Goal: Information Seeking & Learning: Learn about a topic

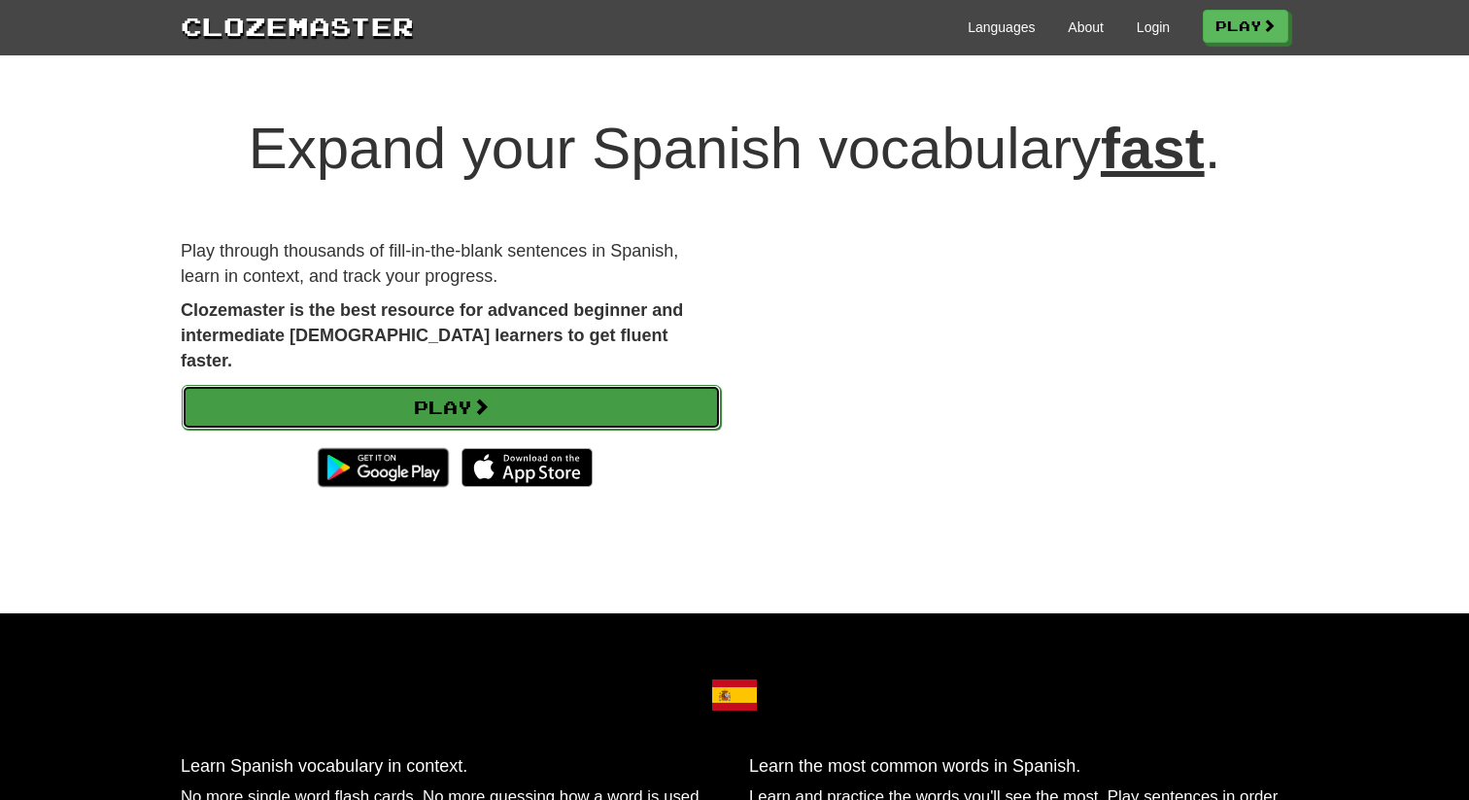
click at [617, 385] on link "Play" at bounding box center [451, 407] width 539 height 45
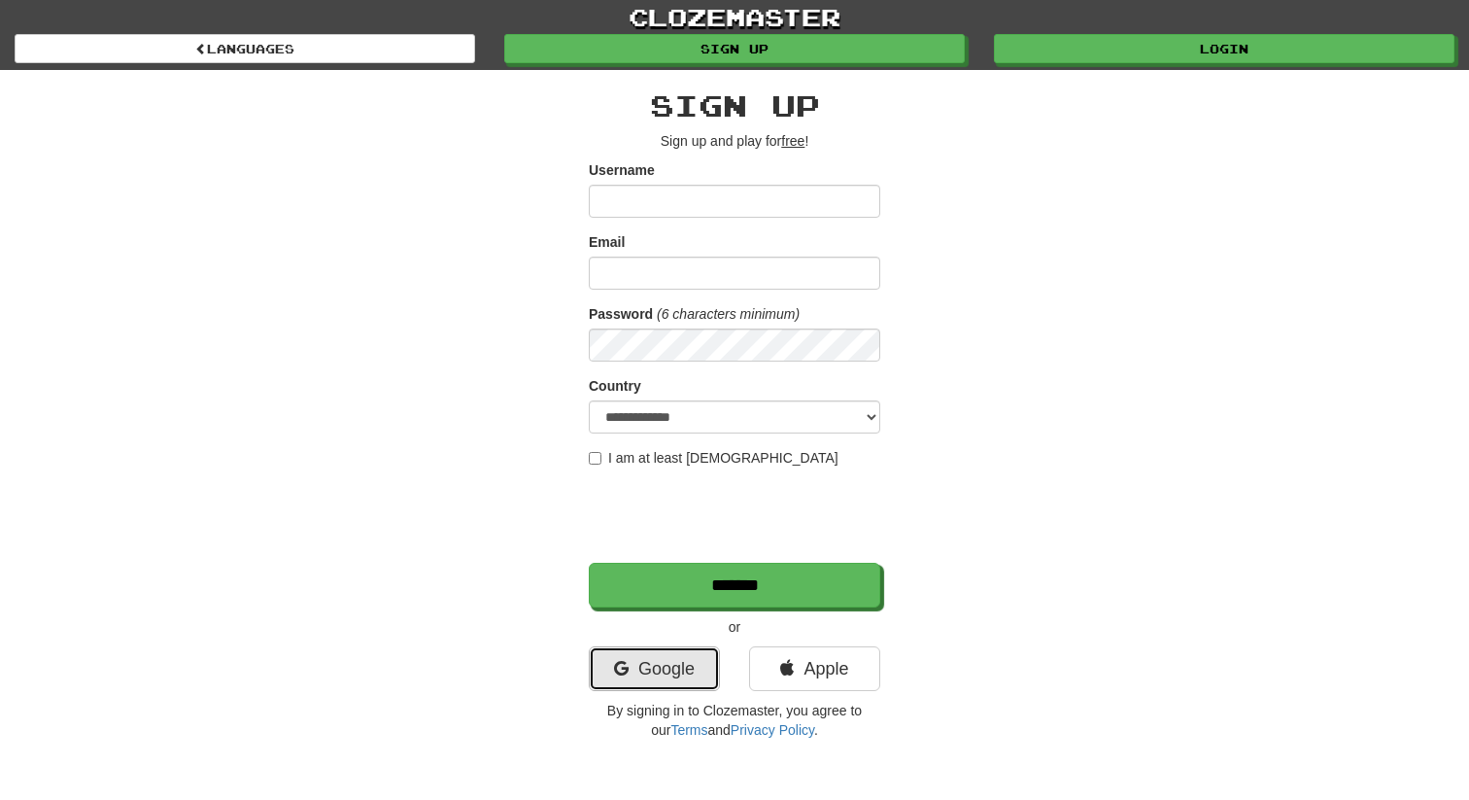
click at [665, 663] on link "Google" at bounding box center [654, 668] width 131 height 45
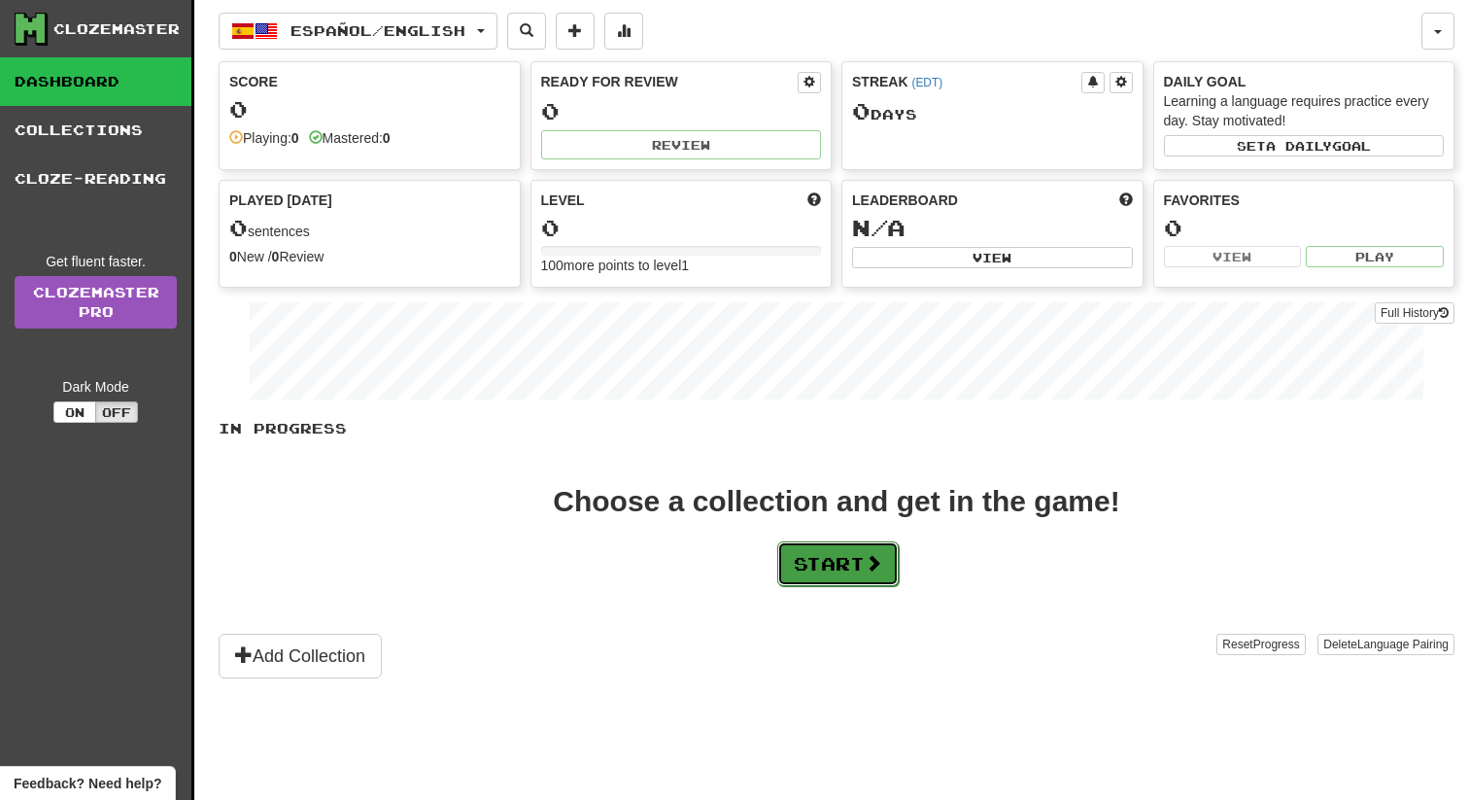
click at [816, 563] on button "Start" at bounding box center [837, 563] width 121 height 45
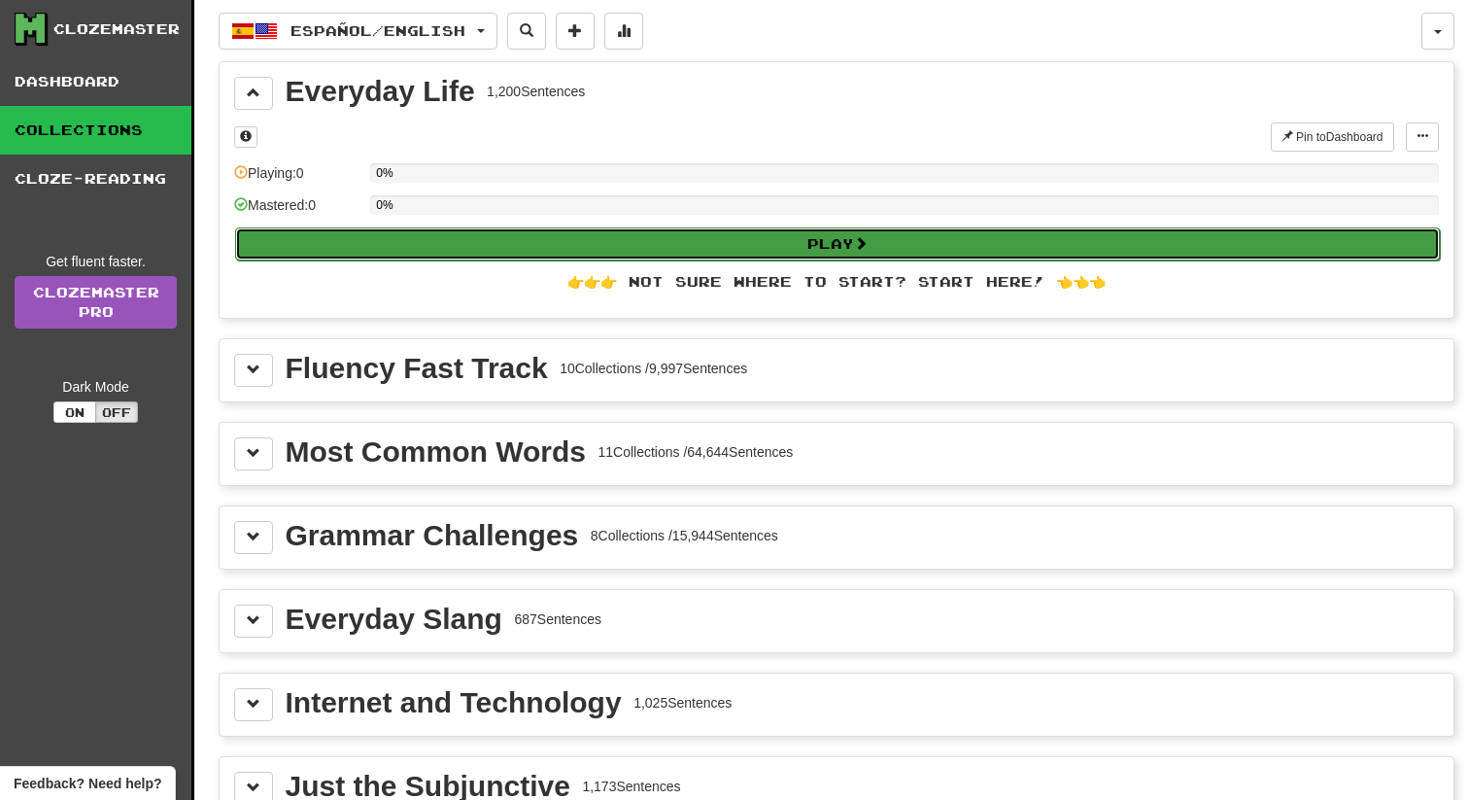
click at [649, 243] on button "Play" at bounding box center [837, 243] width 1205 height 33
select select "**"
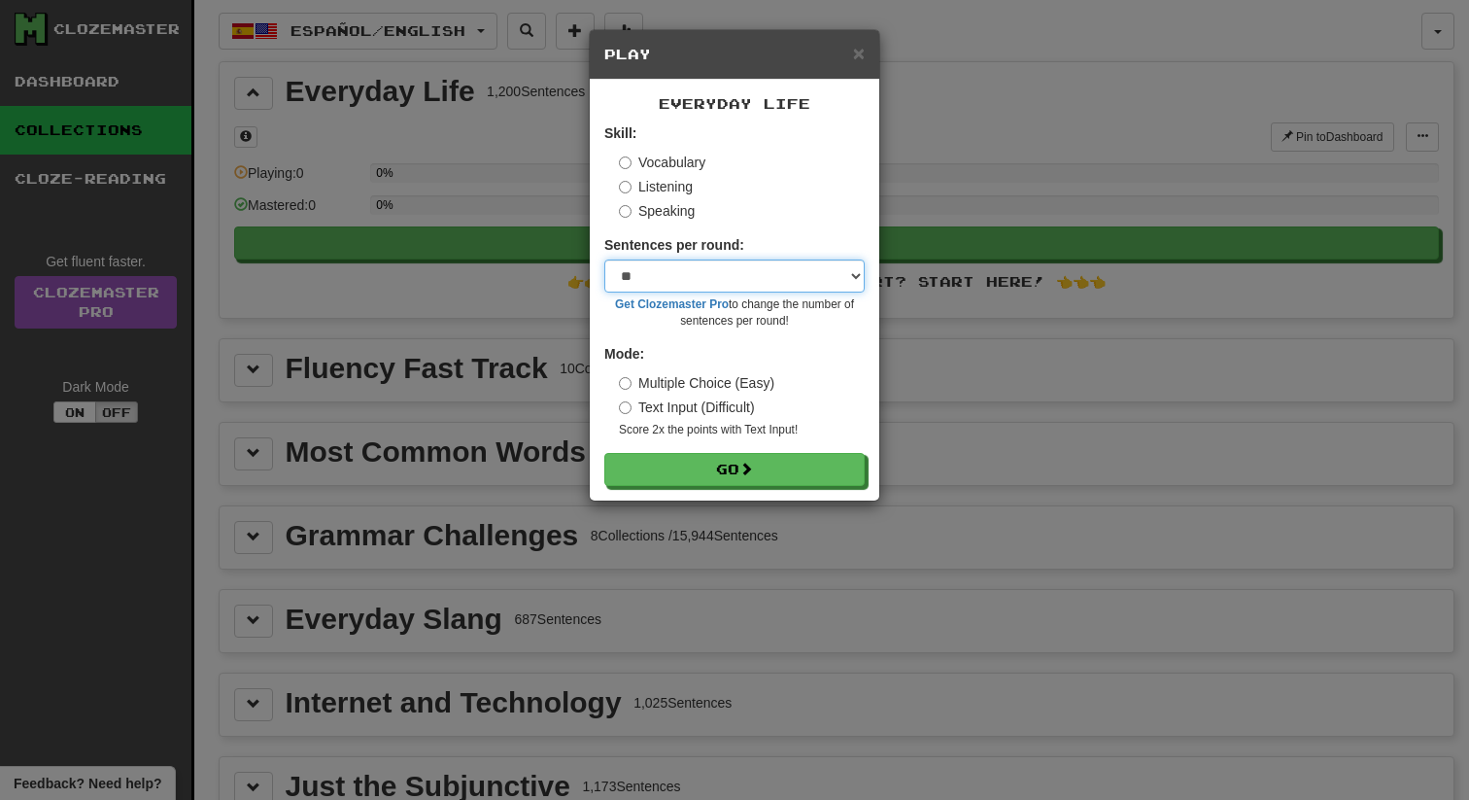
click at [709, 290] on select "* ** ** ** ** ** *** ********" at bounding box center [734, 275] width 260 height 33
click at [604, 259] on select "* ** ** ** ** ** *** ********" at bounding box center [734, 275] width 260 height 33
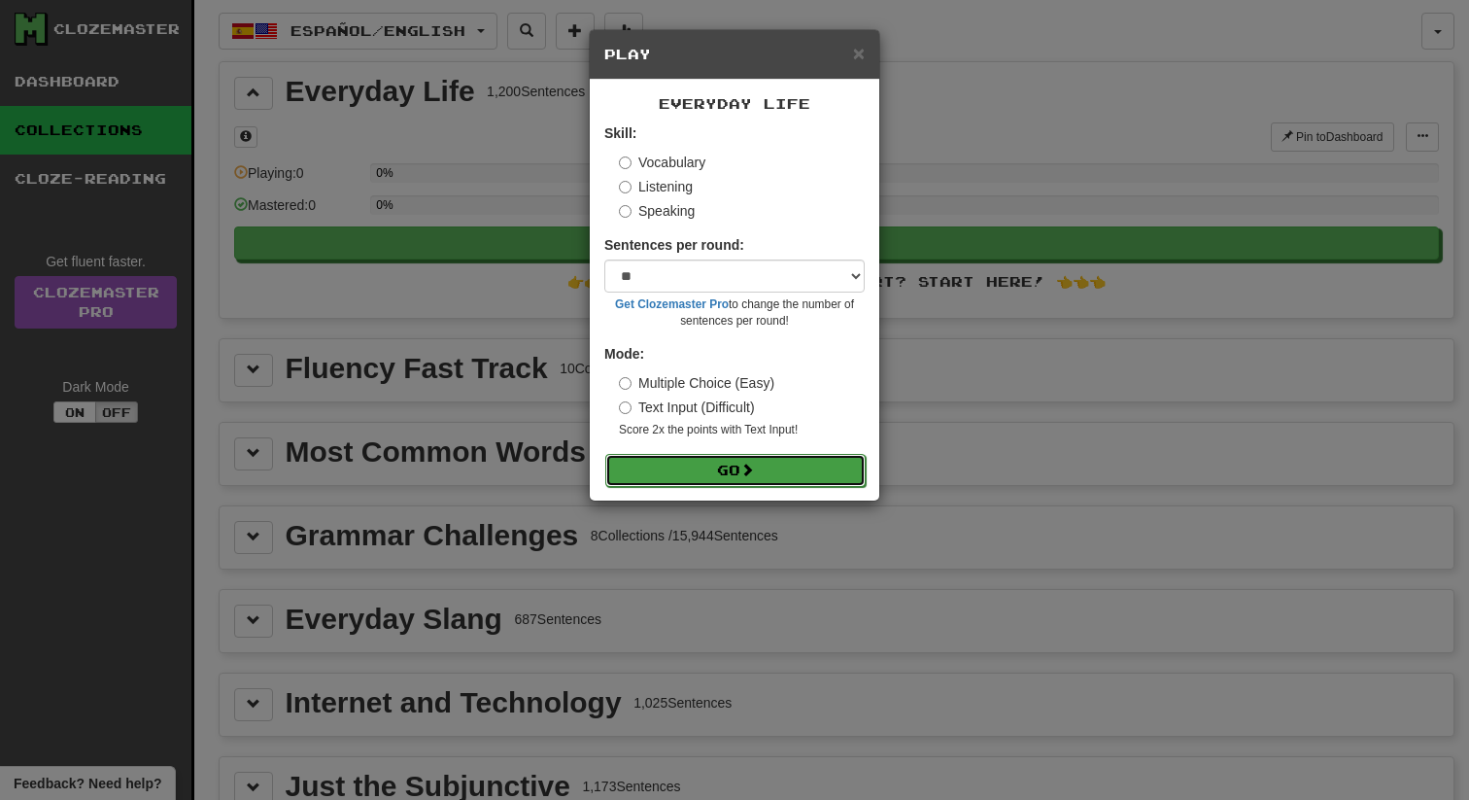
click at [712, 465] on button "Go" at bounding box center [735, 470] width 260 height 33
click at [657, 403] on label "Text Input (Difficult)" at bounding box center [687, 406] width 136 height 19
click at [675, 462] on button "Go" at bounding box center [735, 470] width 260 height 33
click at [667, 381] on label "Multiple Choice (Easy)" at bounding box center [696, 382] width 155 height 19
click at [689, 459] on button "Go" at bounding box center [735, 470] width 260 height 33
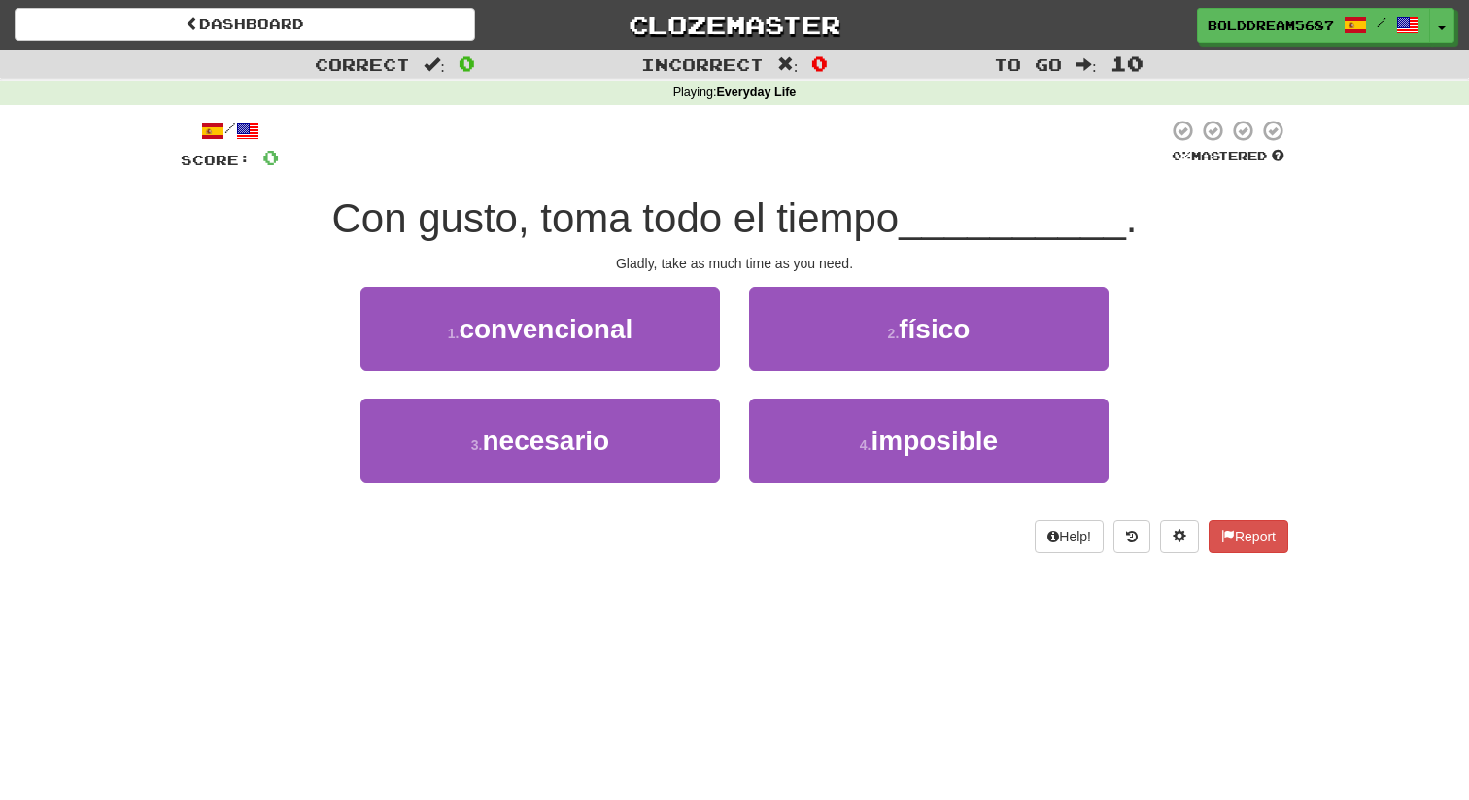
click at [1077, 514] on div "/ Score: 0 0 % Mastered Con gusto, toma todo el tiempo __________ . Gladly, tak…" at bounding box center [735, 336] width 1108 height 434
click at [1075, 530] on button "Help!" at bounding box center [1069, 536] width 69 height 33
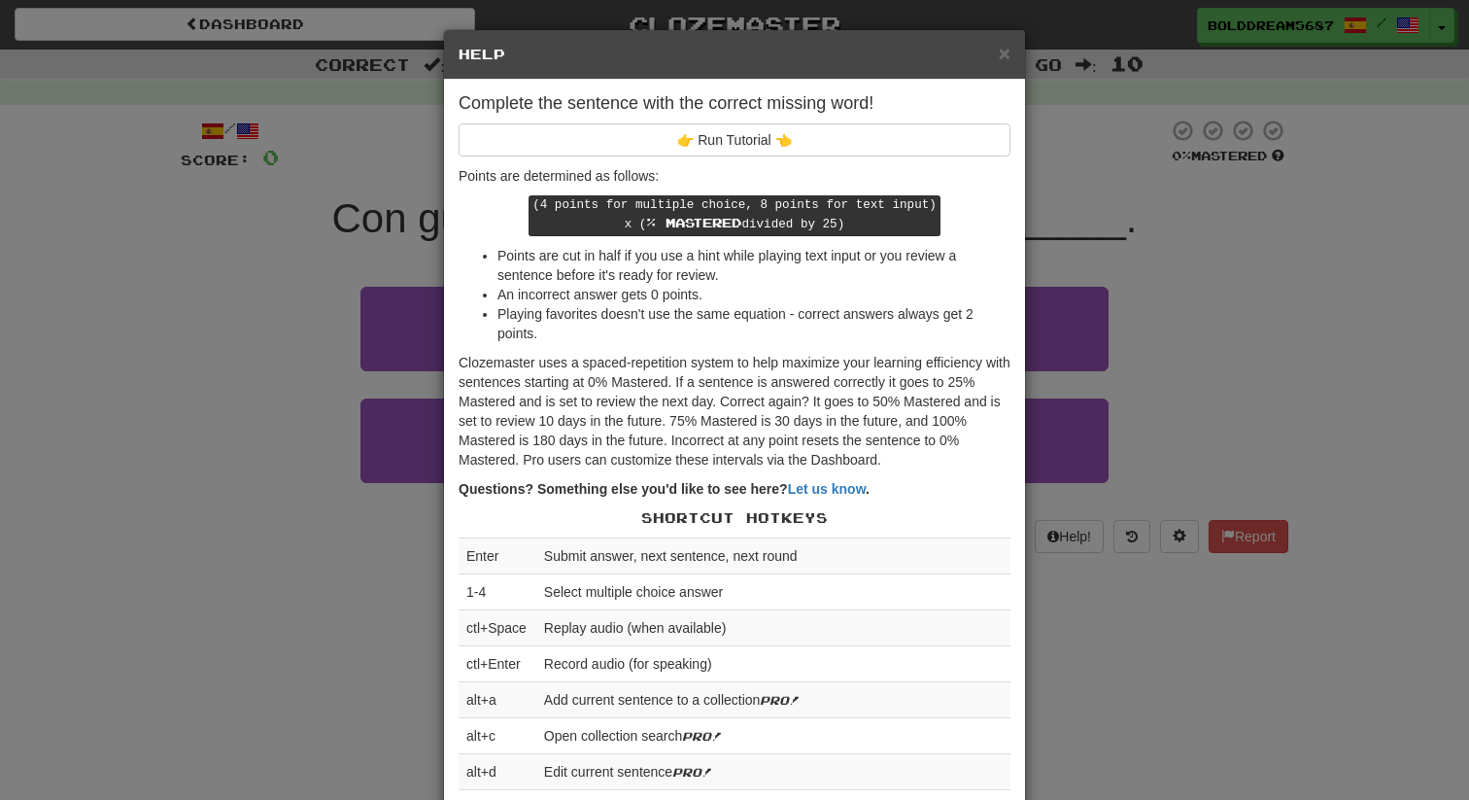
click at [1001, 65] on div "× Help" at bounding box center [734, 55] width 581 height 50
click at [1000, 57] on span "×" at bounding box center [1005, 53] width 12 height 22
